Goal: Task Accomplishment & Management: Manage account settings

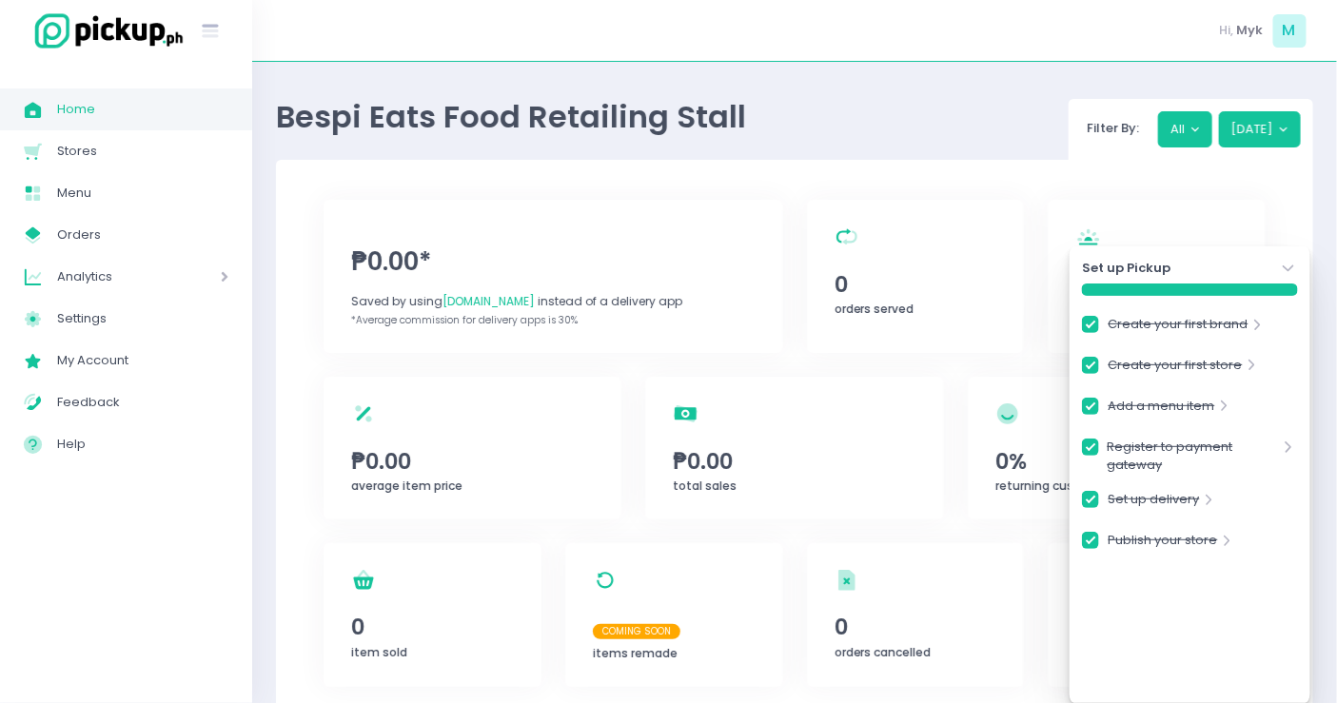
click at [1284, 257] on div "Set up Pickup Stockholm-icons / Navigation / Angle-down Created with Sketch. Cr…" at bounding box center [1190, 474] width 241 height 457
click at [171, 217] on link "My Store Created with Sketch. Orders" at bounding box center [126, 235] width 252 height 42
checkbox input "true"
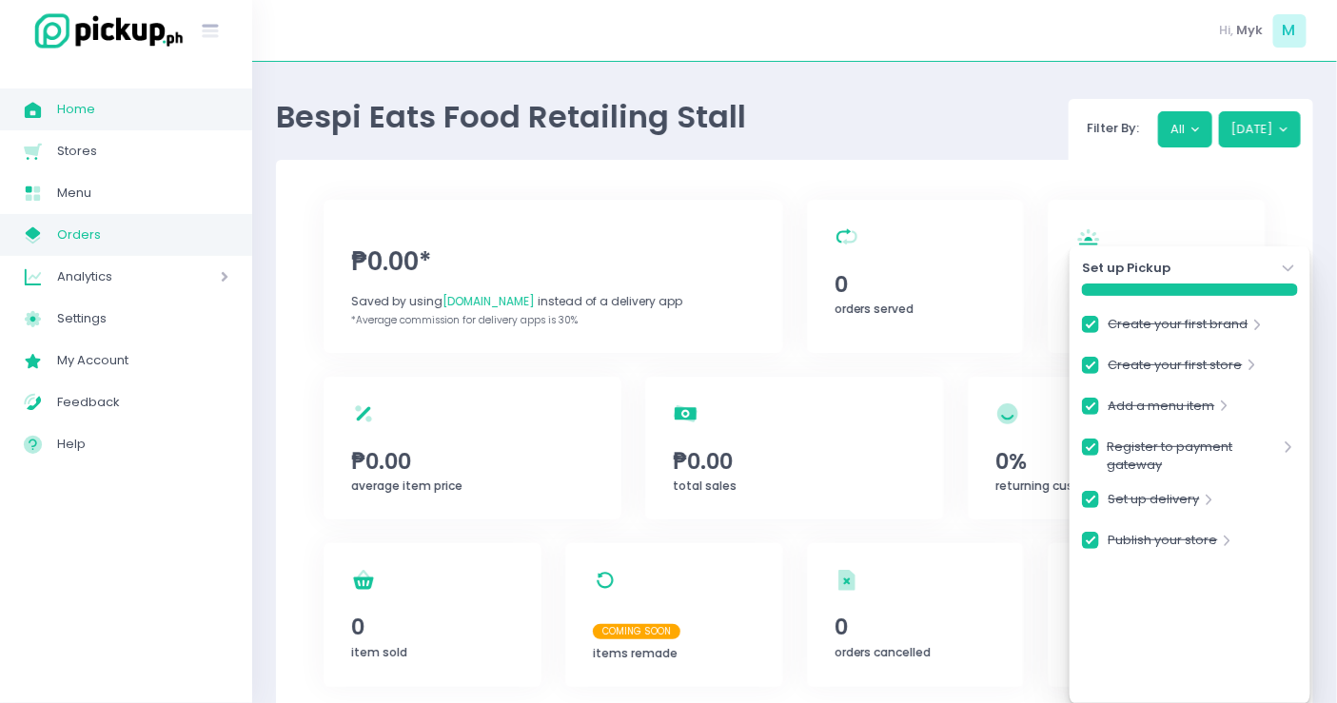
checkbox input "true"
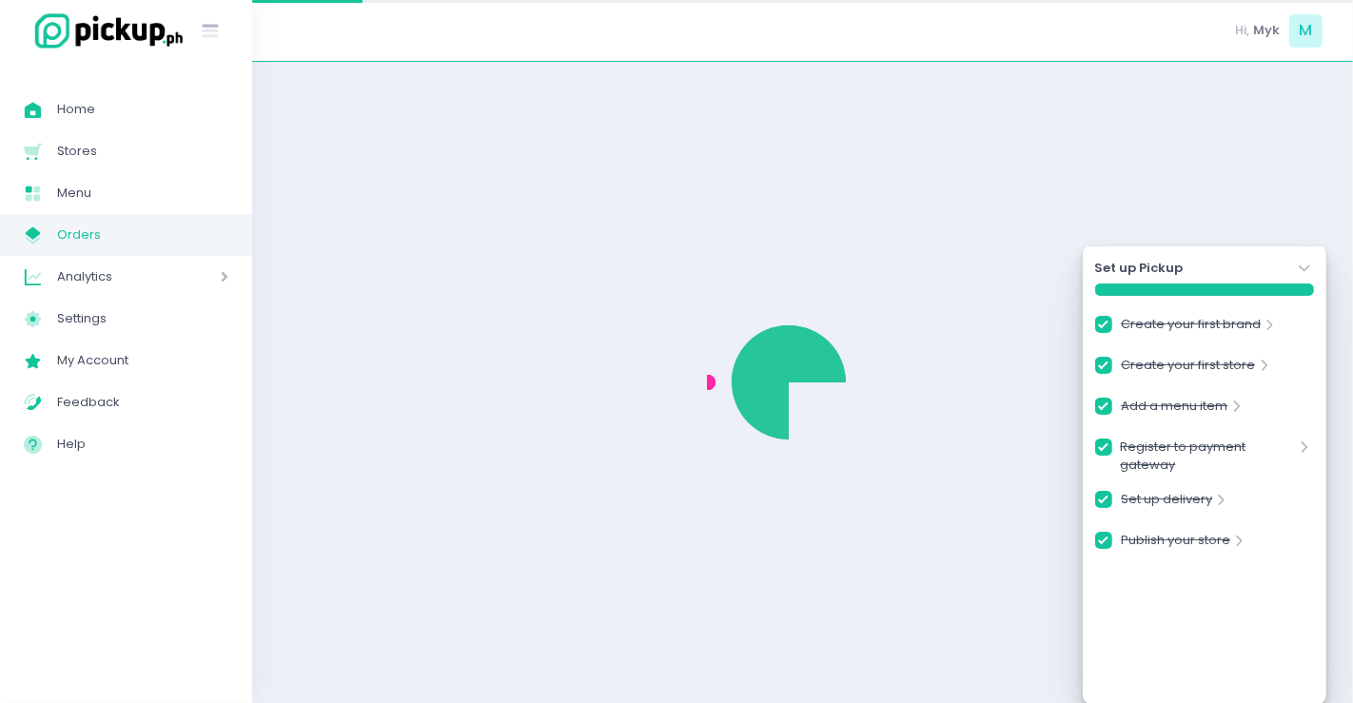
checkbox input "true"
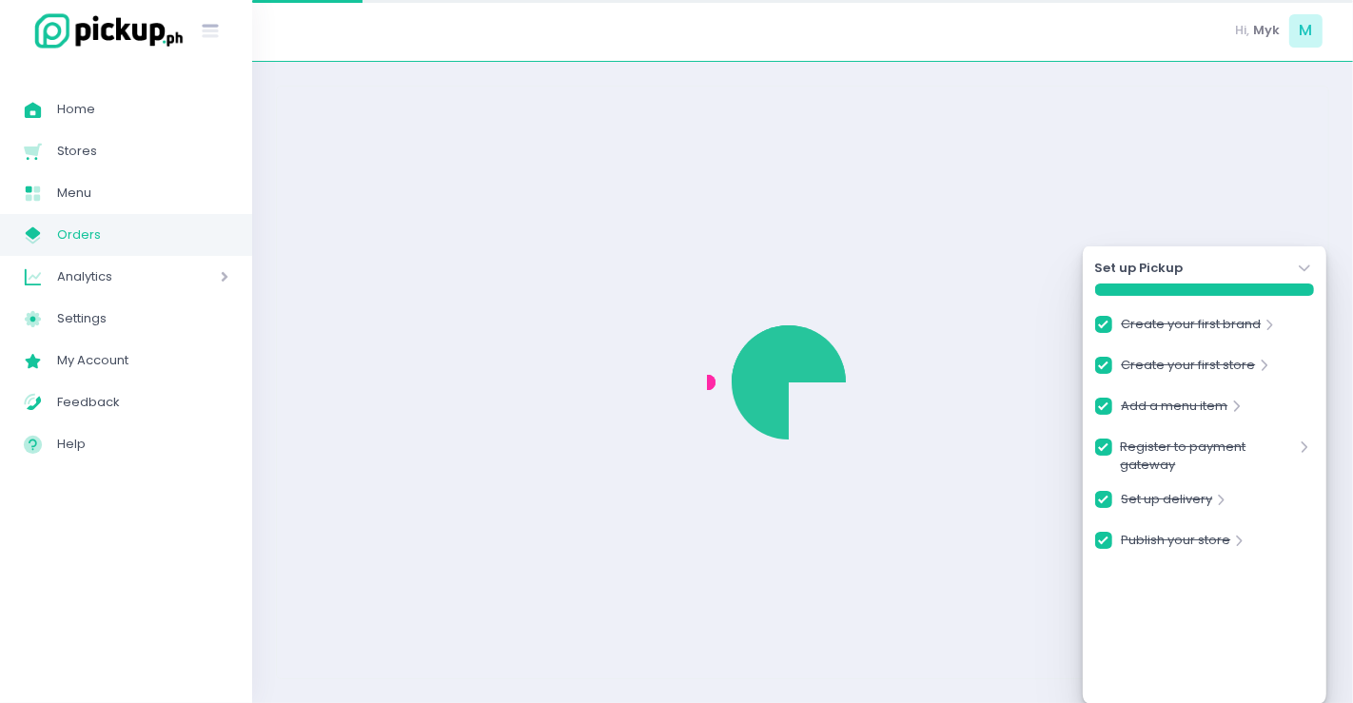
checkbox input "true"
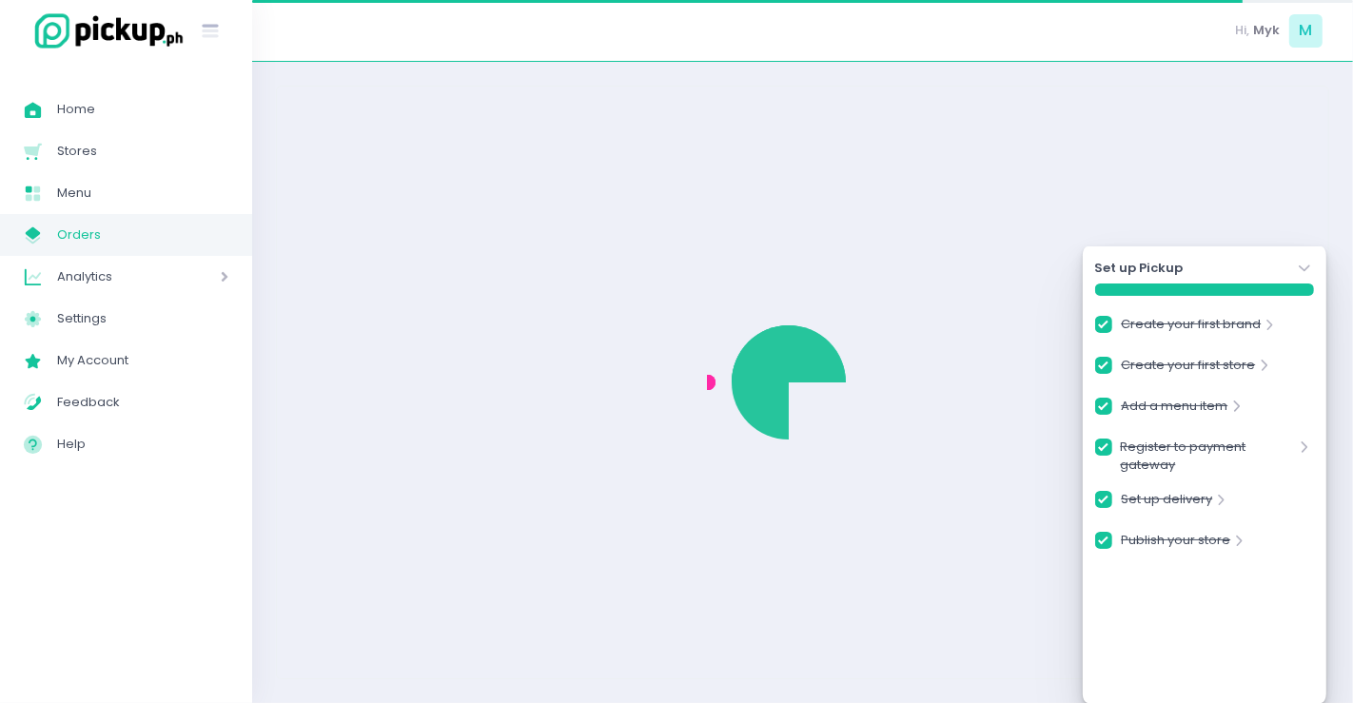
checkbox input "true"
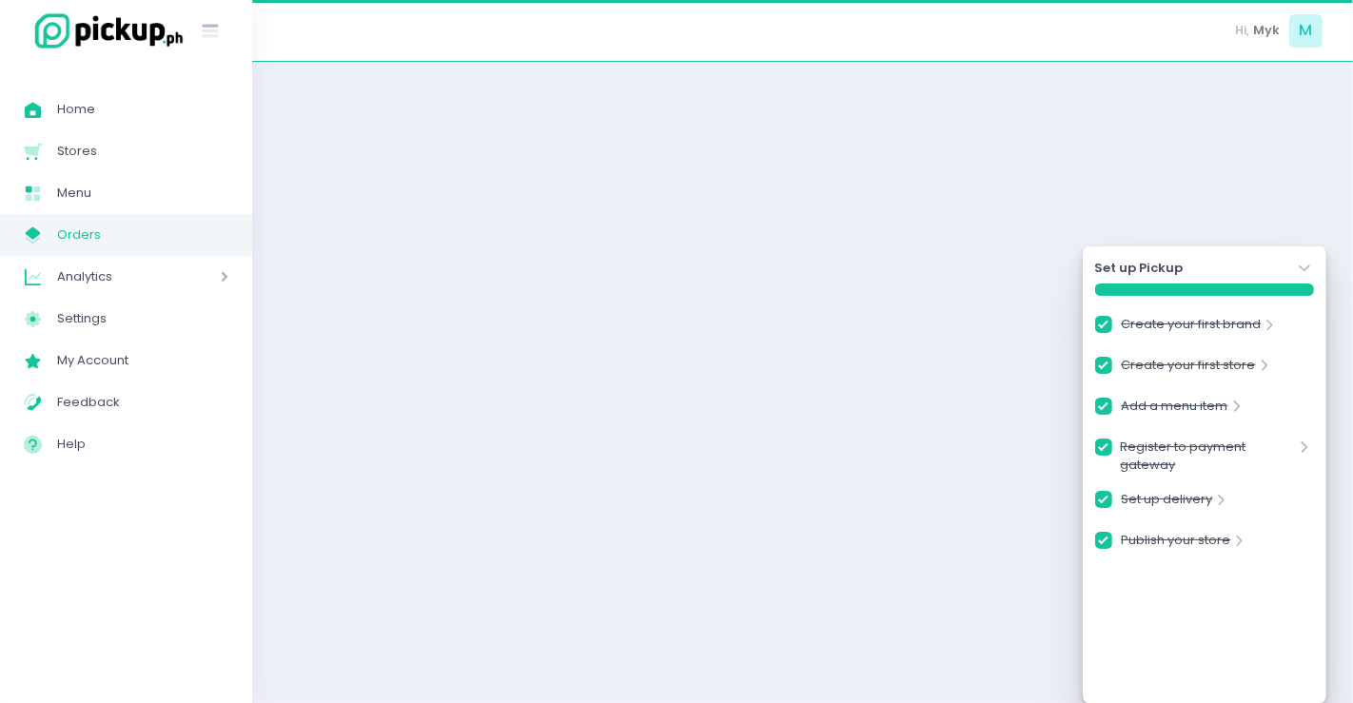
checkbox input "true"
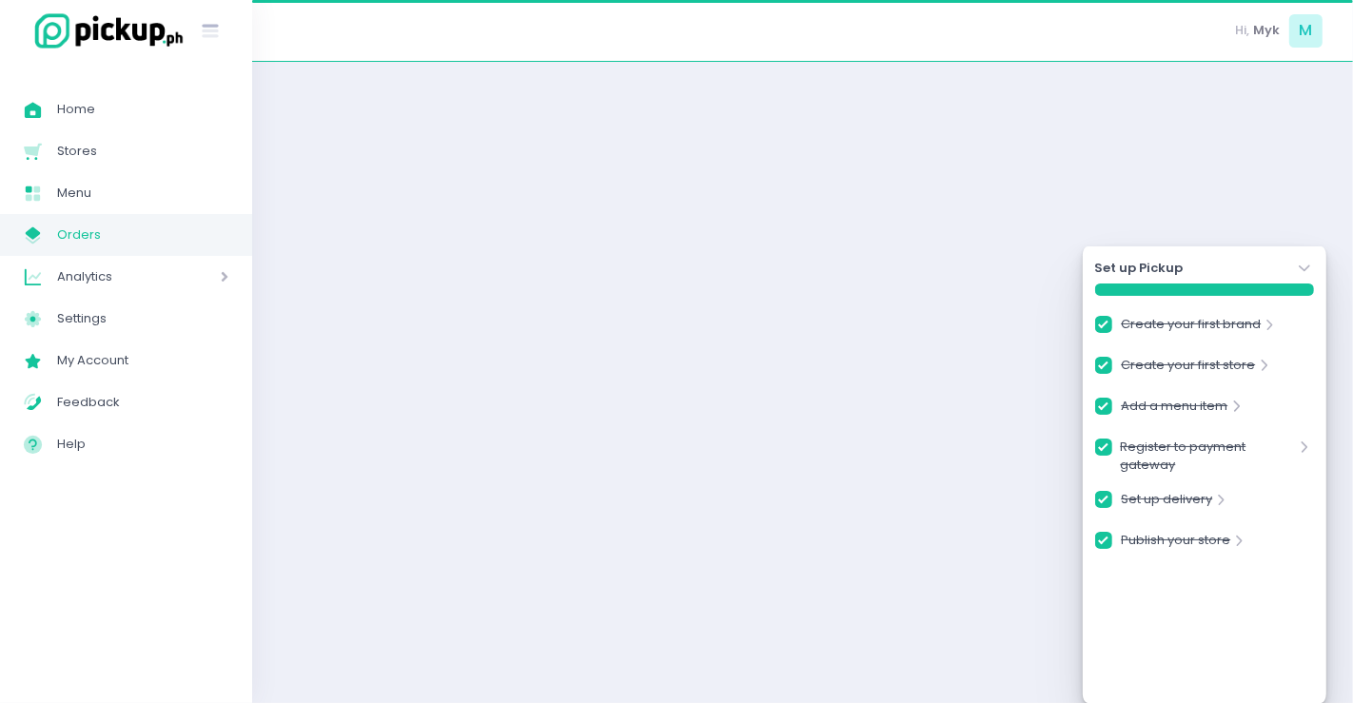
checkbox input "true"
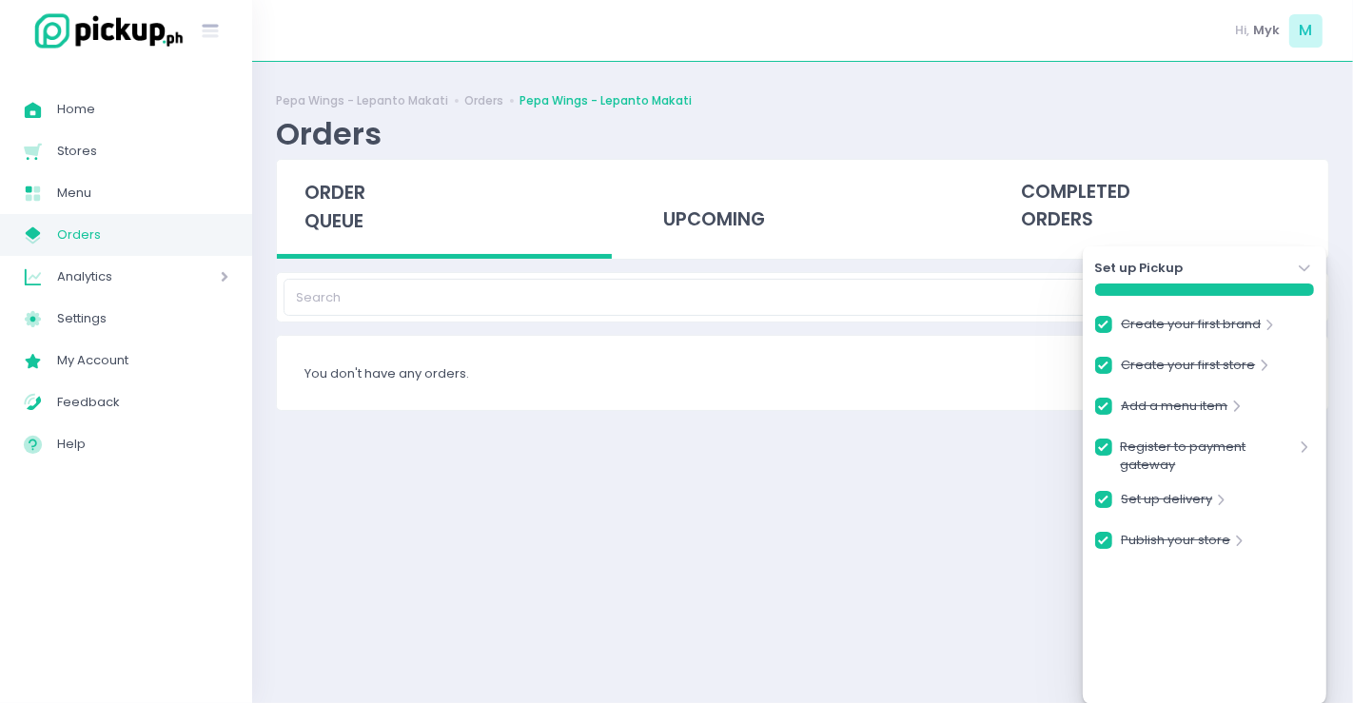
click at [1291, 268] on div "Set up Pickup Stockholm-icons / Navigation / Angle-down Created with Sketch." at bounding box center [1204, 268] width 219 height 19
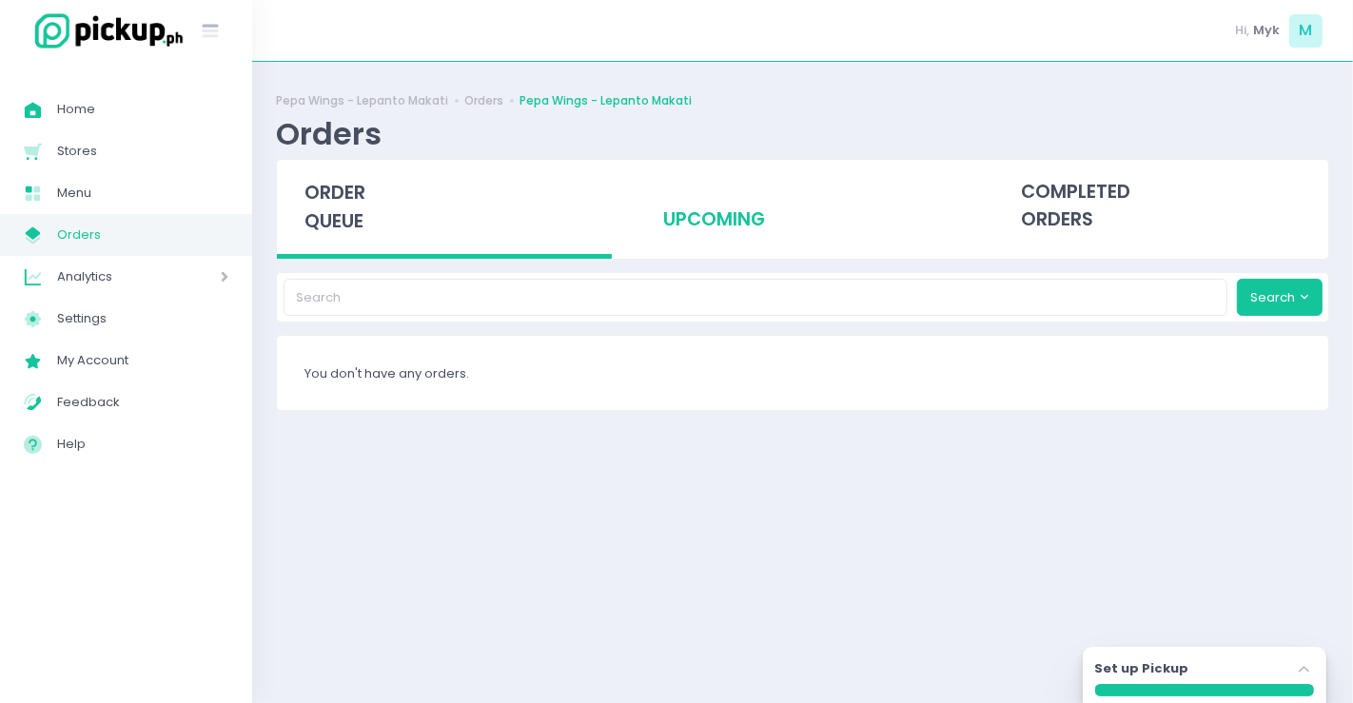
click at [769, 198] on div "upcoming" at bounding box center [803, 206] width 335 height 93
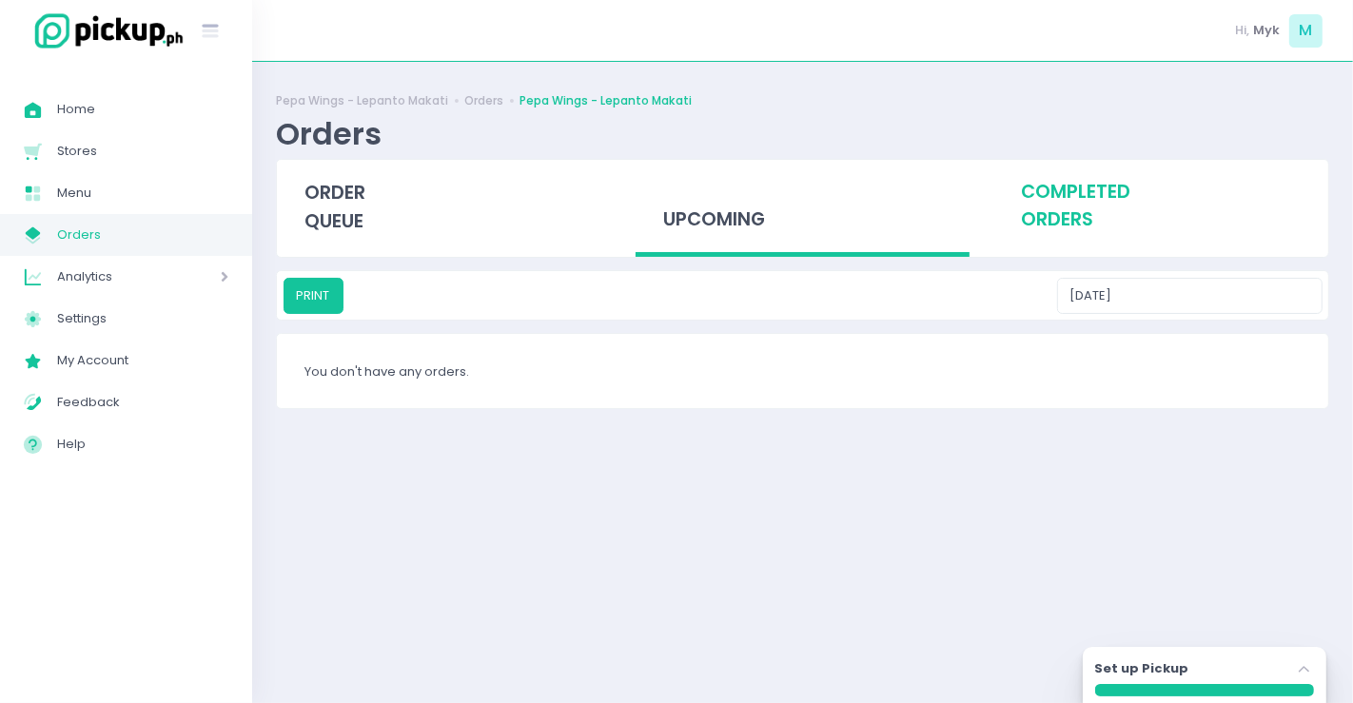
click at [1037, 214] on div "completed orders" at bounding box center [1160, 206] width 335 height 93
